Goal: Information Seeking & Learning: Check status

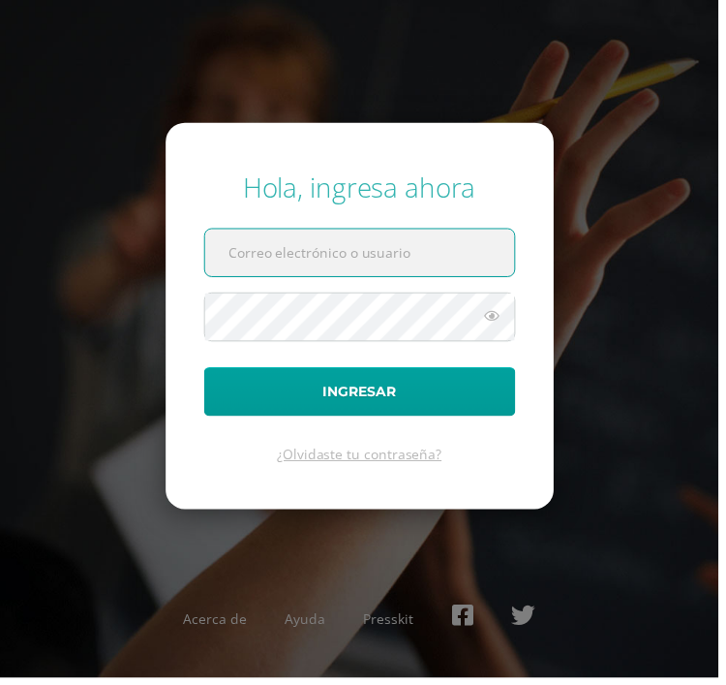
scroll to position [1, 0]
click at [269, 279] on input "text" at bounding box center [363, 254] width 313 height 47
type input "[EMAIL_ADDRESS][DOMAIN_NAME]"
click at [363, 420] on button "Ingresar" at bounding box center [363, 395] width 315 height 49
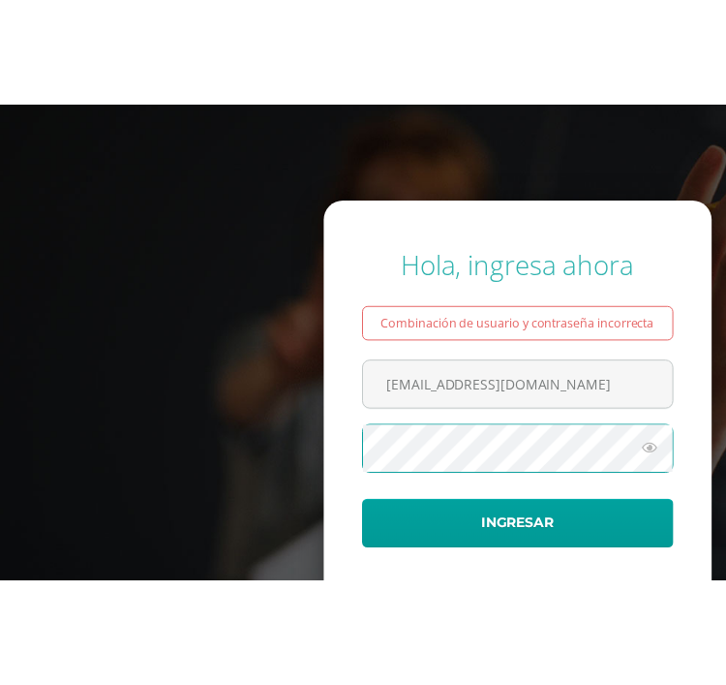
scroll to position [55, 0]
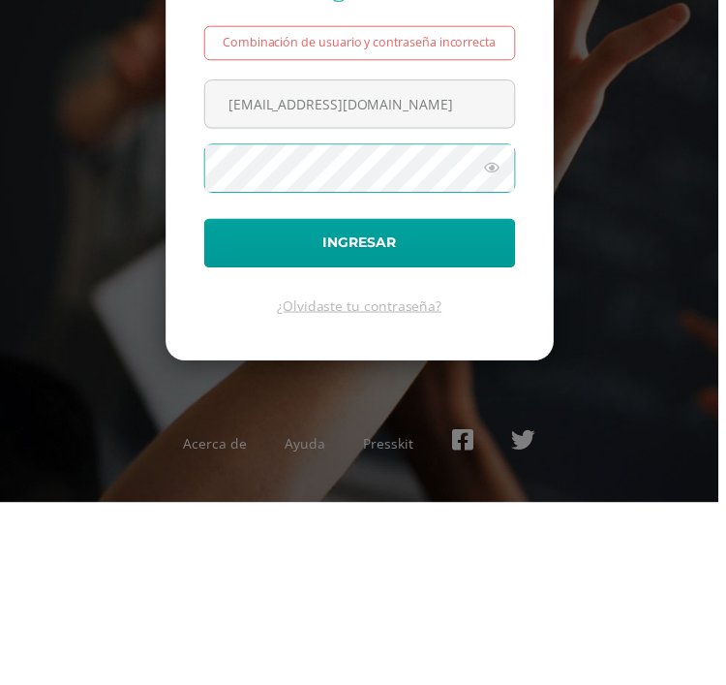
click at [404, 398] on button "Ingresar" at bounding box center [363, 422] width 315 height 49
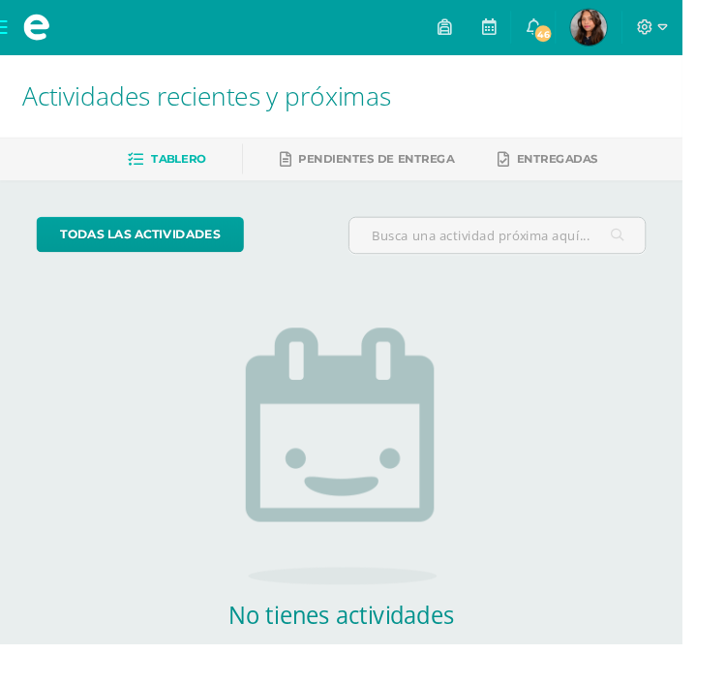
click at [528, 25] on icon at bounding box center [519, 27] width 15 height 17
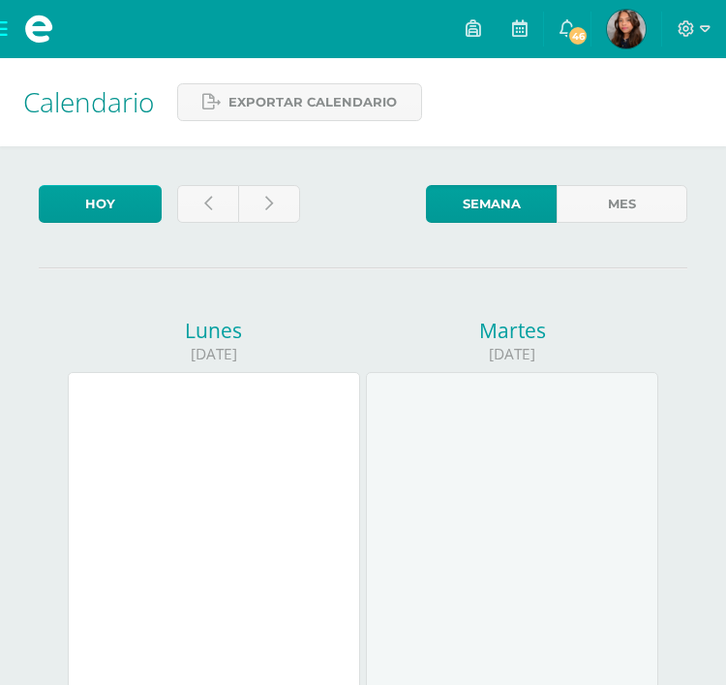
click at [623, 29] on img at bounding box center [626, 29] width 39 height 39
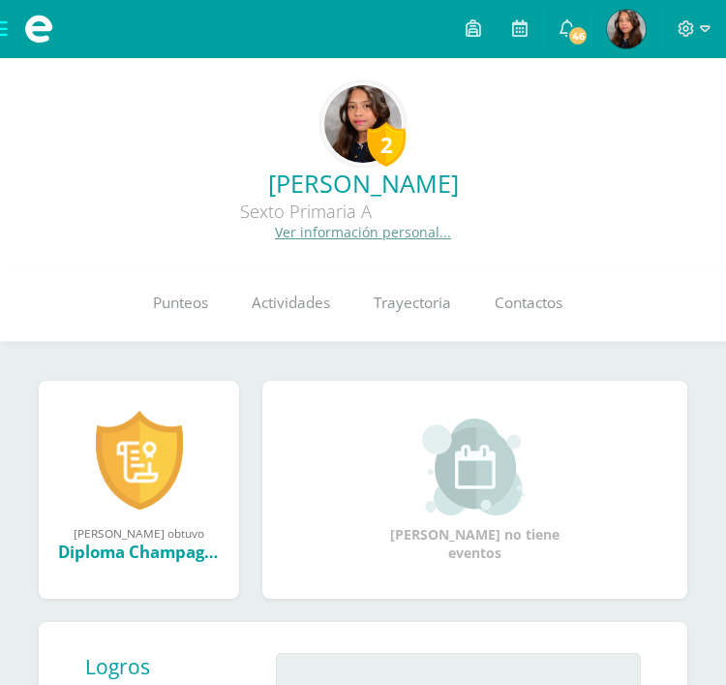
click at [295, 300] on span "Actividades" at bounding box center [291, 302] width 78 height 20
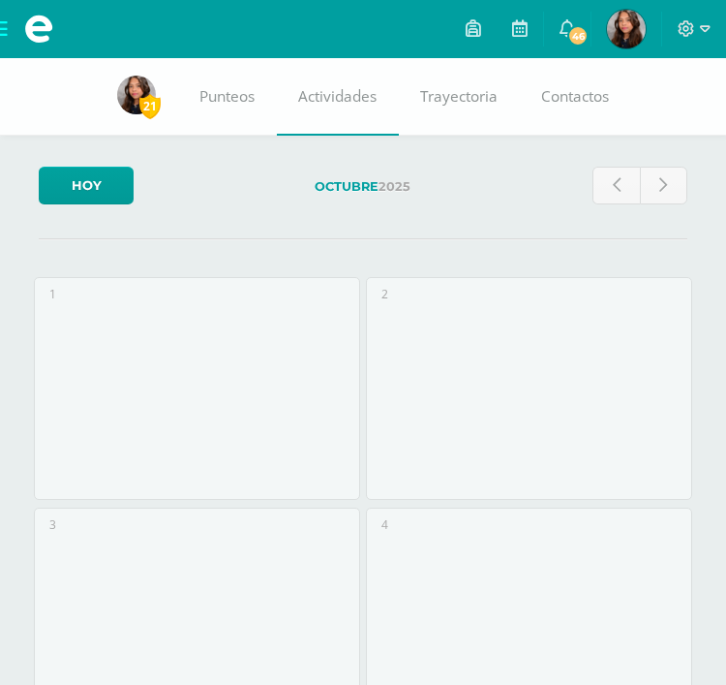
click at [224, 96] on span "Punteos" at bounding box center [226, 96] width 55 height 20
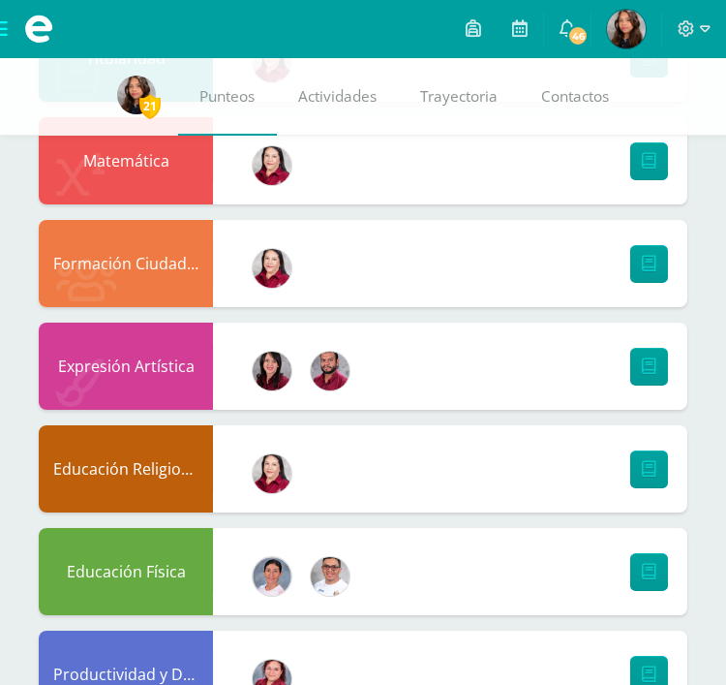
scroll to position [755, 0]
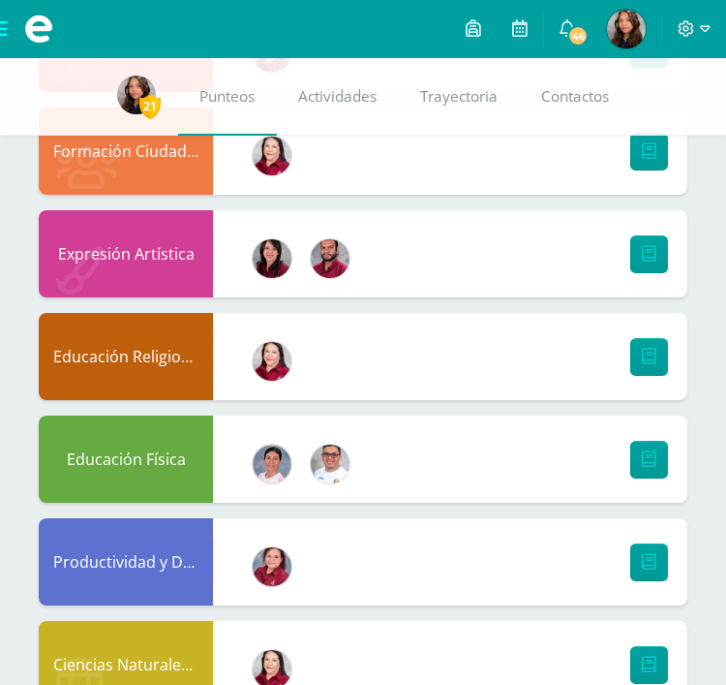
click at [663, 664] on link at bounding box center [649, 665] width 38 height 38
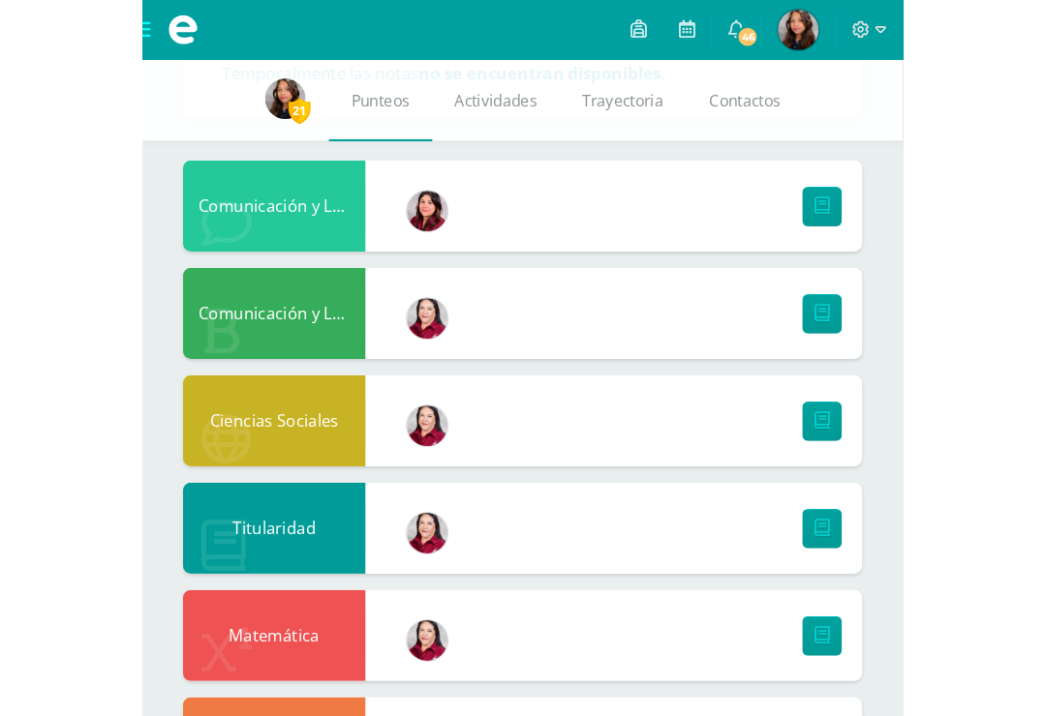
scroll to position [0, 0]
